Goal: Transaction & Acquisition: Subscribe to service/newsletter

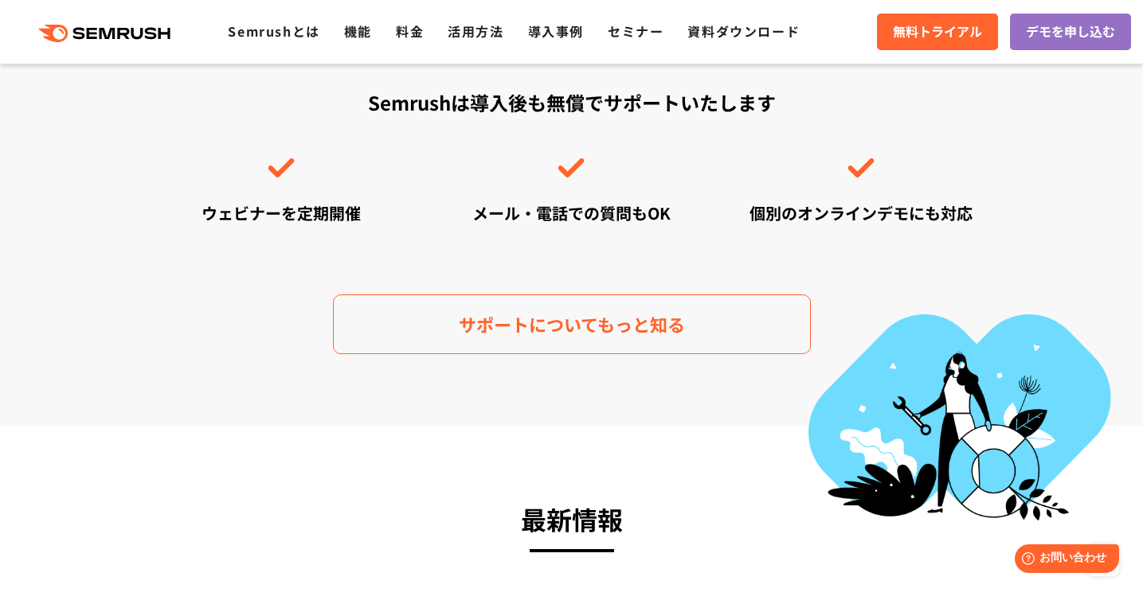
scroll to position [5698, 0]
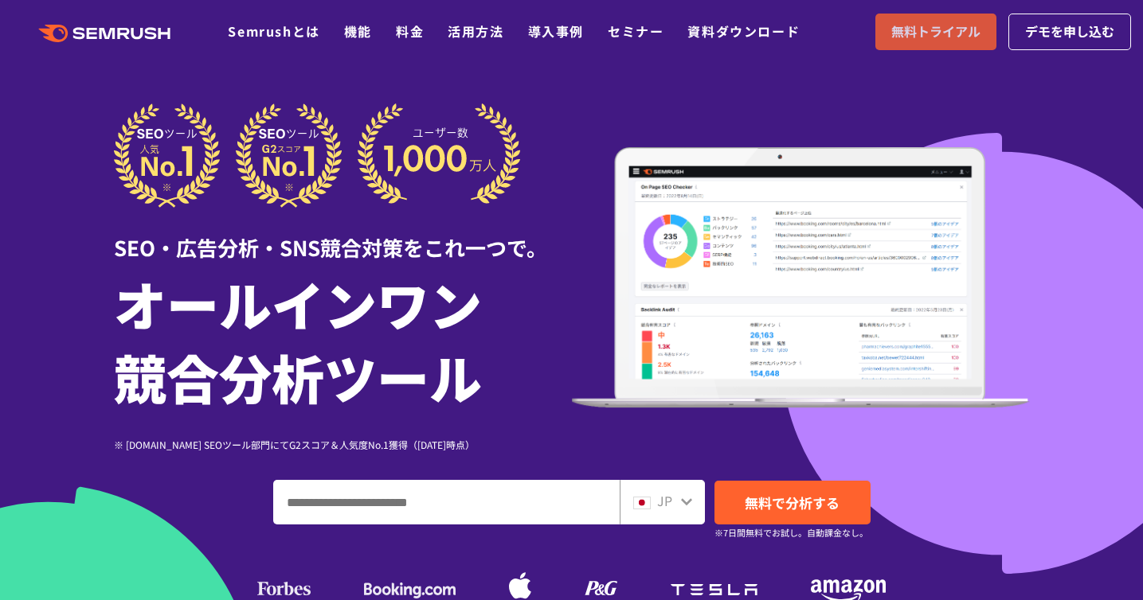
click at [992, 26] on link "無料トライアル" at bounding box center [935, 32] width 121 height 37
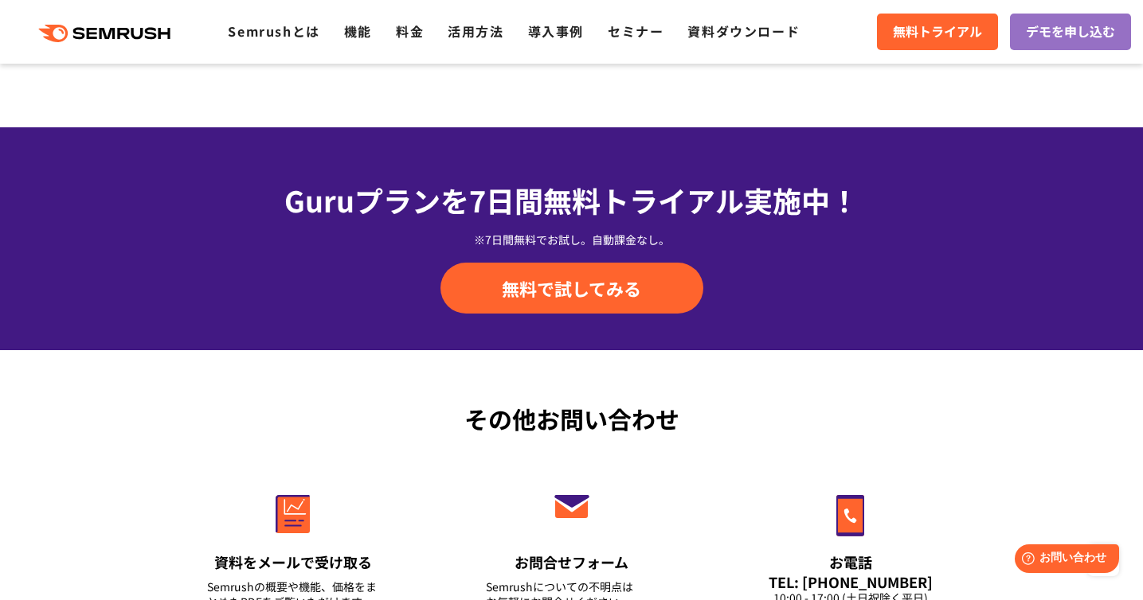
scroll to position [5698, 0]
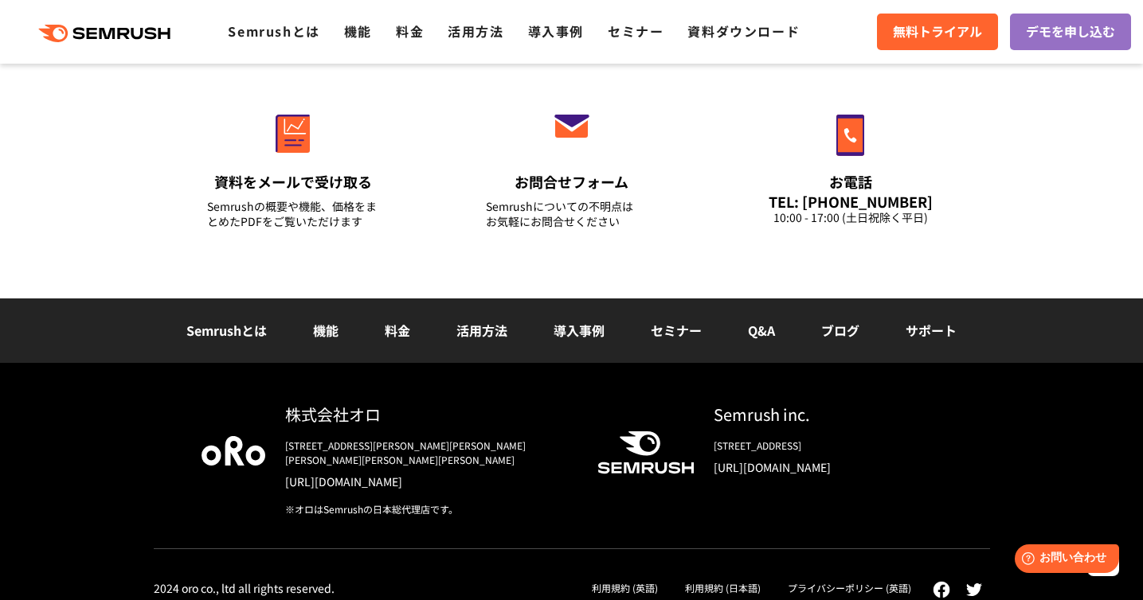
drag, startPoint x: 915, startPoint y: 332, endPoint x: 905, endPoint y: 330, distance: 10.6
click at [914, 332] on link "サポート" at bounding box center [930, 330] width 51 height 19
